Goal: Navigation & Orientation: Find specific page/section

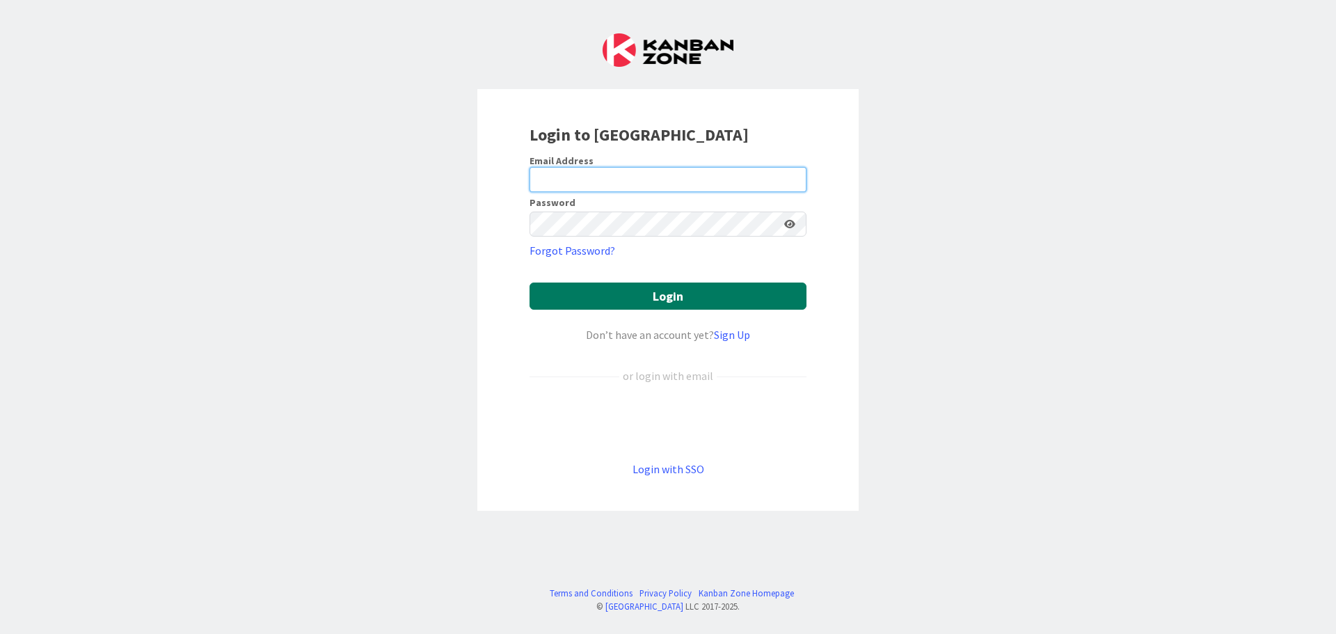
type input "[PERSON_NAME][EMAIL_ADDRESS][PERSON_NAME][DOMAIN_NAME]"
click at [662, 294] on button "Login" at bounding box center [667, 295] width 277 height 27
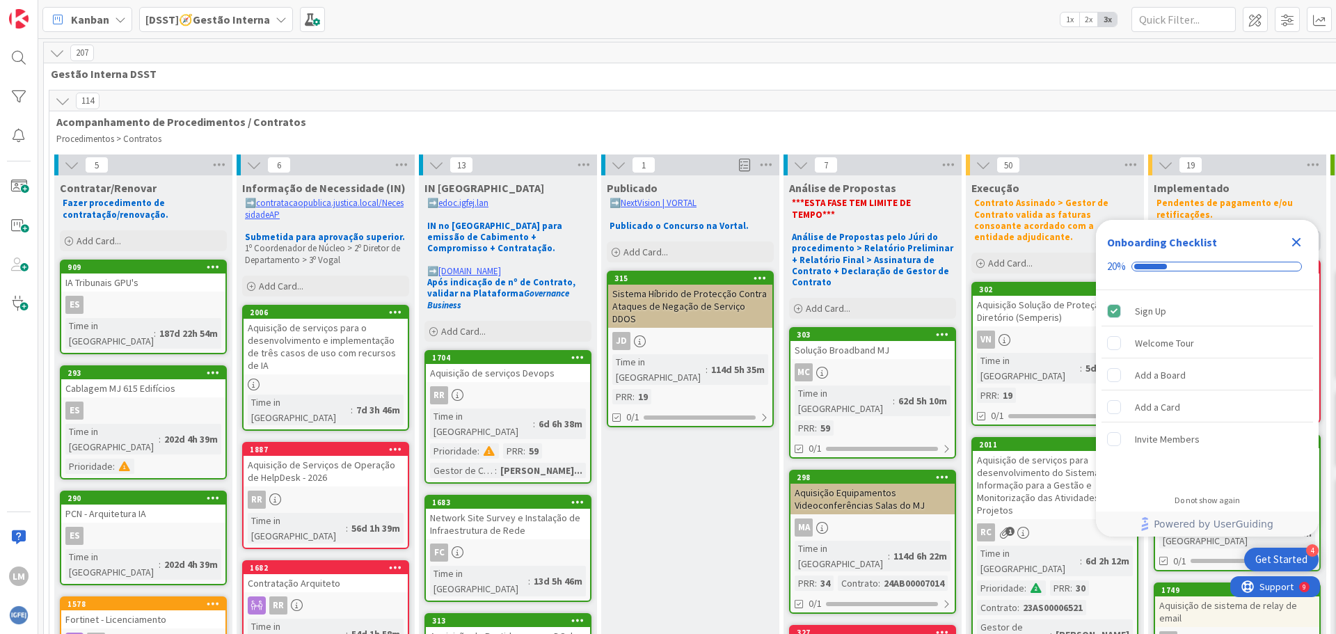
drag, startPoint x: 1295, startPoint y: 0, endPoint x: 1297, endPoint y: 245, distance: 244.9
click at [1297, 245] on icon "Close Checklist" at bounding box center [1296, 242] width 17 height 17
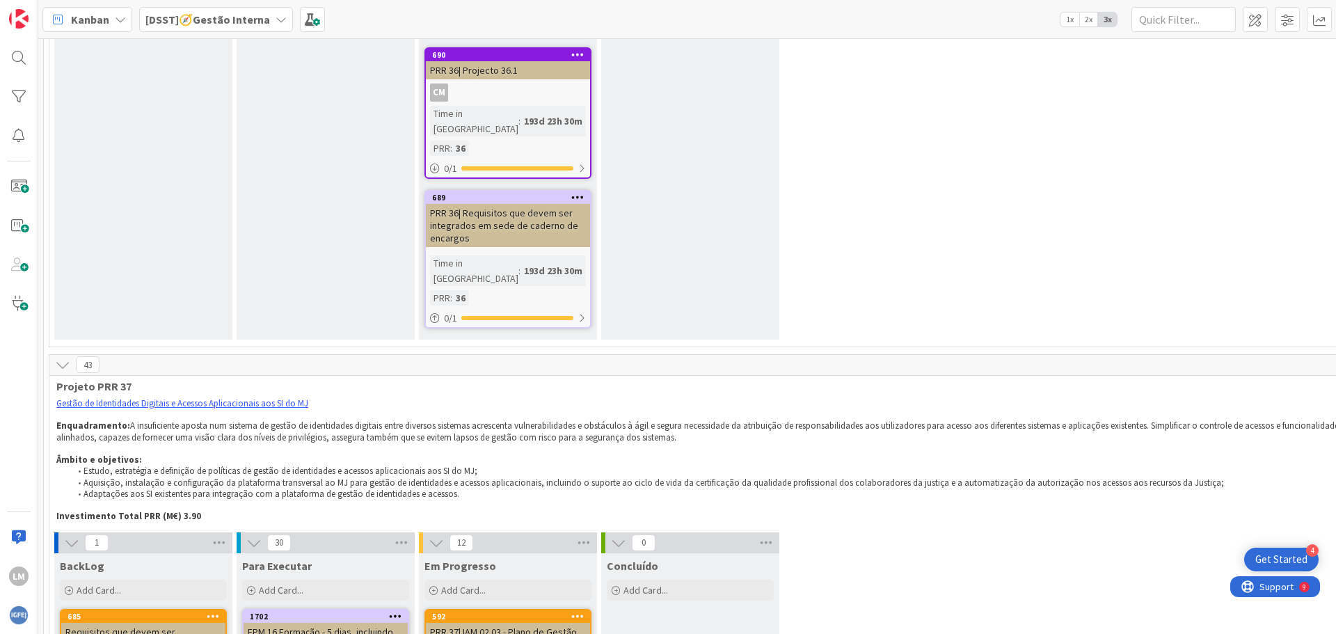
scroll to position [8557, 0]
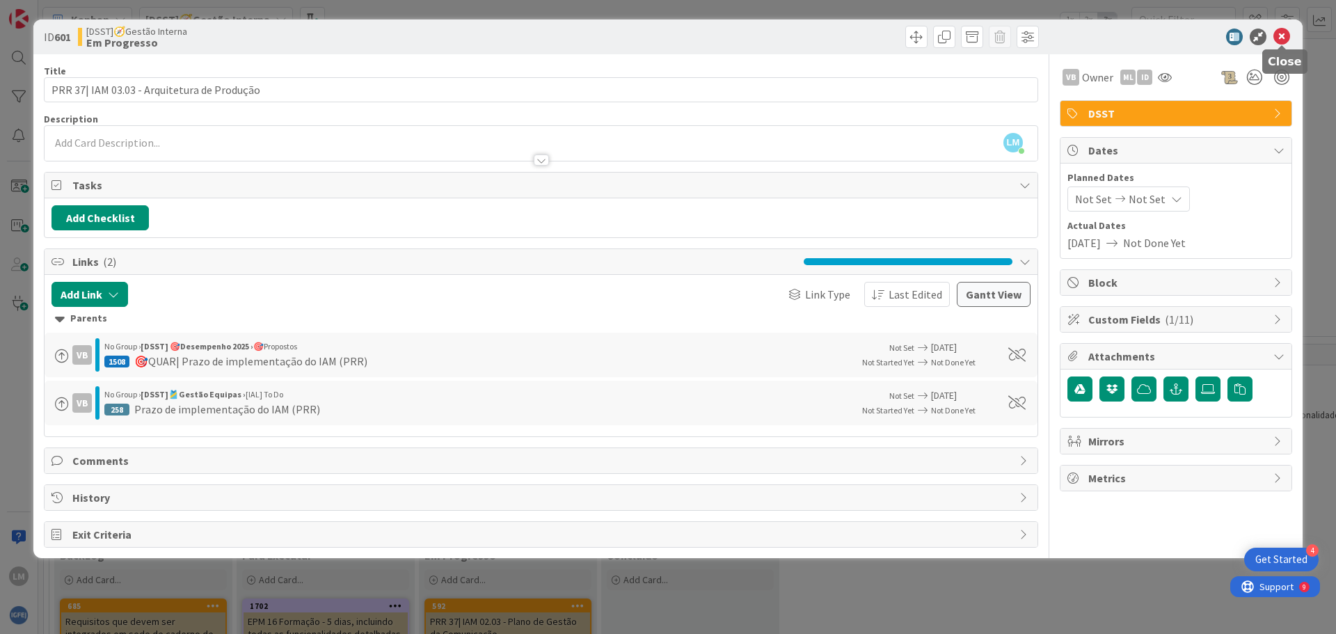
click at [1281, 35] on icon at bounding box center [1281, 37] width 17 height 17
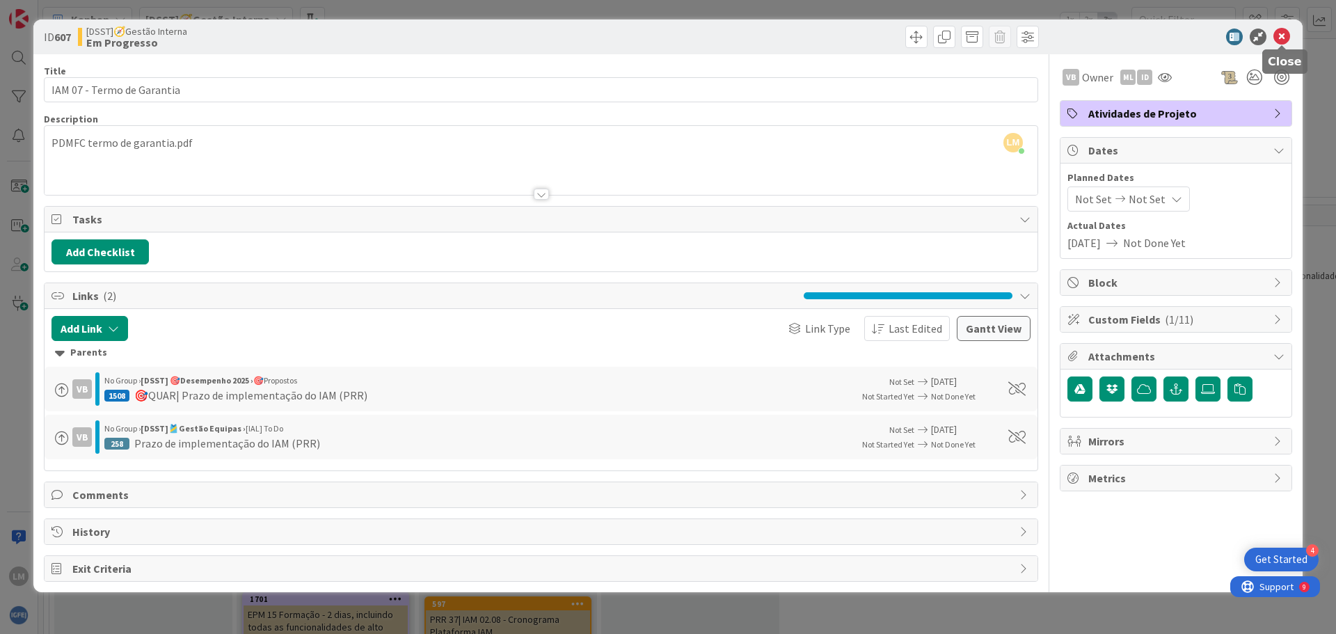
click at [1282, 37] on icon at bounding box center [1281, 37] width 17 height 17
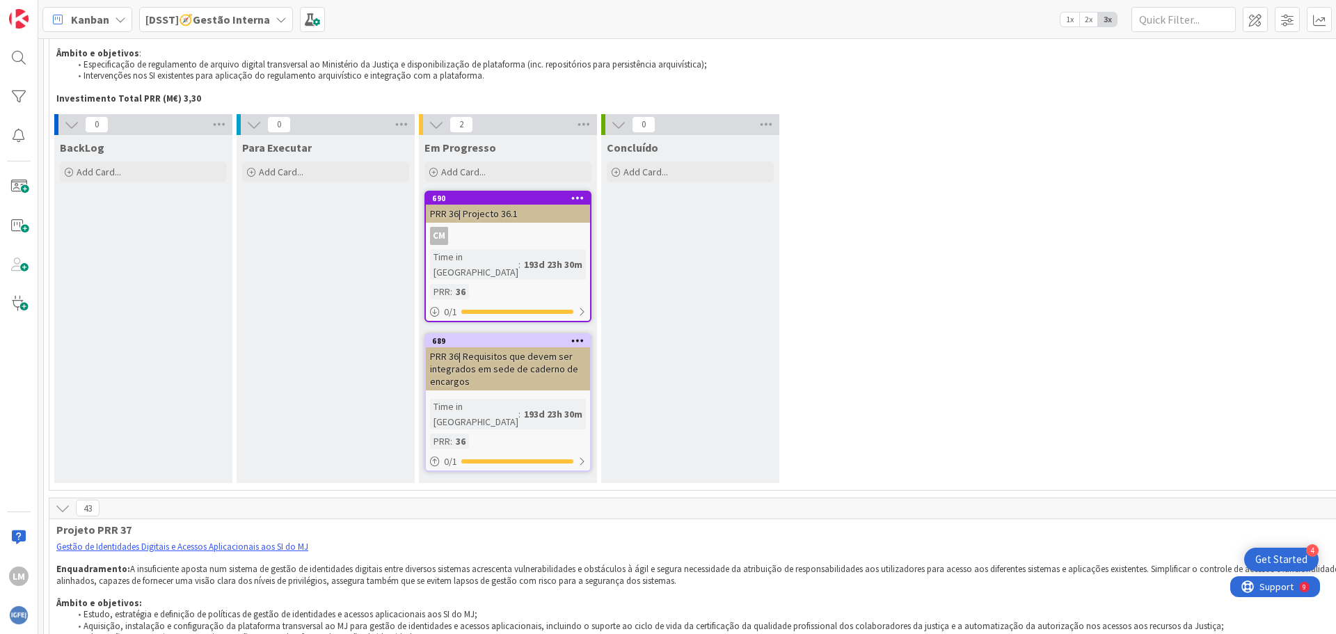
scroll to position [8348, 0]
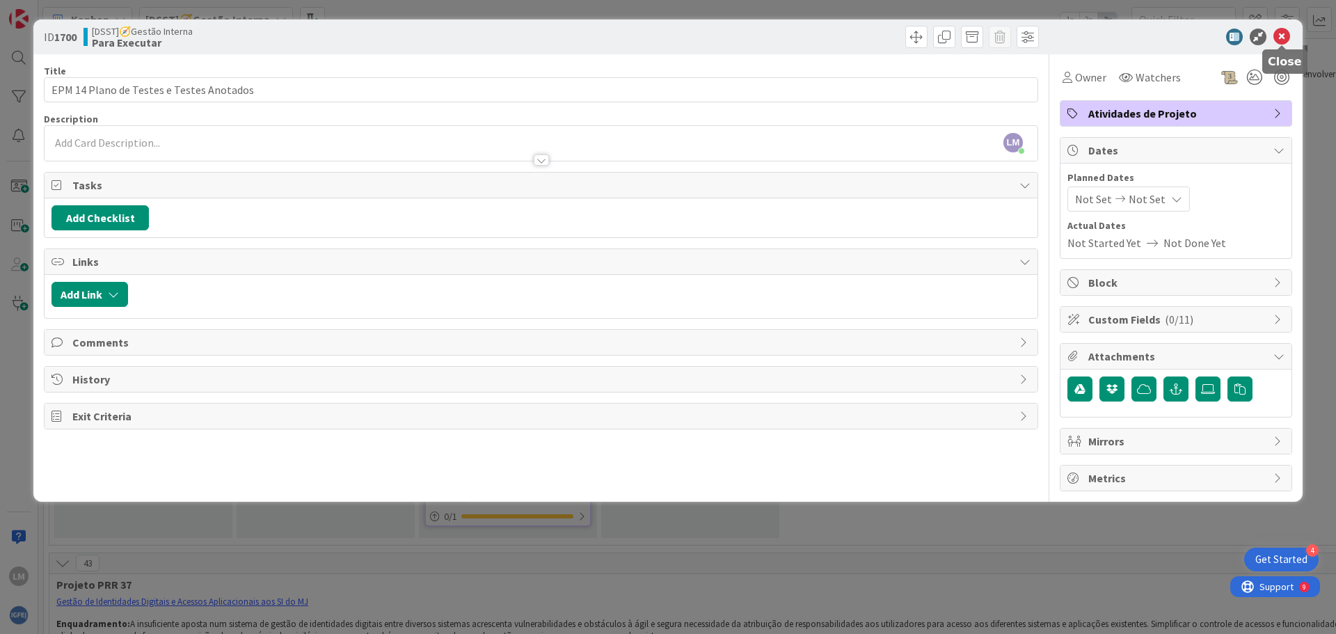
click at [1285, 37] on icon at bounding box center [1281, 37] width 17 height 17
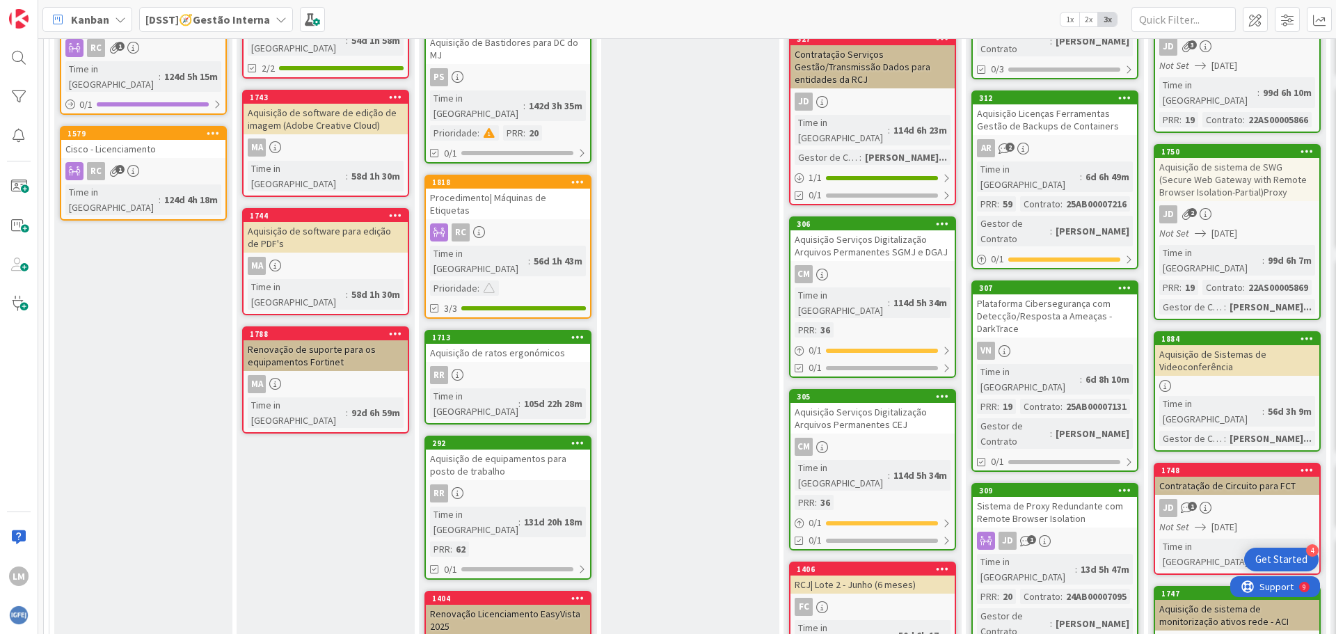
scroll to position [417, 0]
